Goal: Find specific page/section: Find specific page/section

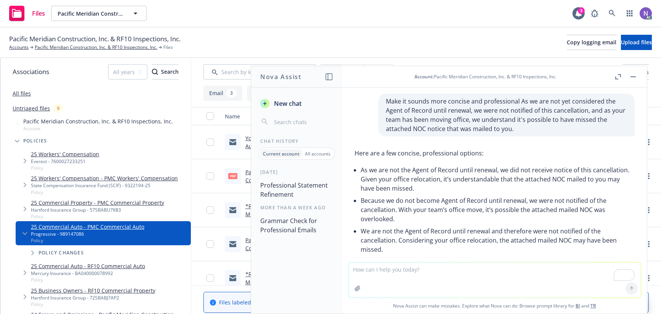
click at [272, 24] on div "Files Pacific Meridian Construction, Inc. & RF10 Inspections, Inc. Pacific Meri…" at bounding box center [330, 13] width 661 height 27
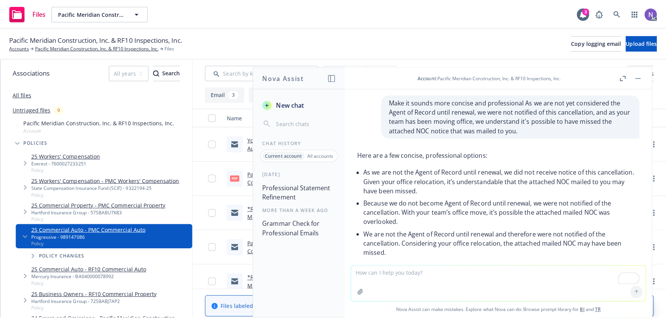
scroll to position [182, 0]
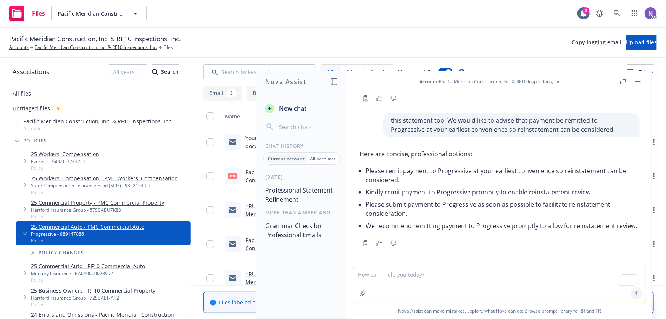
click at [641, 80] on button "button" at bounding box center [638, 81] width 9 height 9
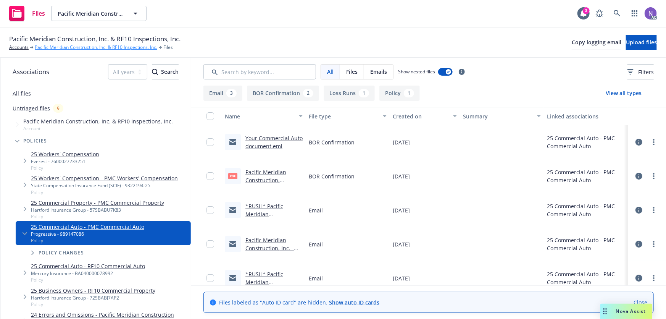
click at [81, 48] on link "Pacific Meridian Construction, Inc. & RF10 Inspections, Inc." at bounding box center [96, 47] width 123 height 7
